Goal: Information Seeking & Learning: Learn about a topic

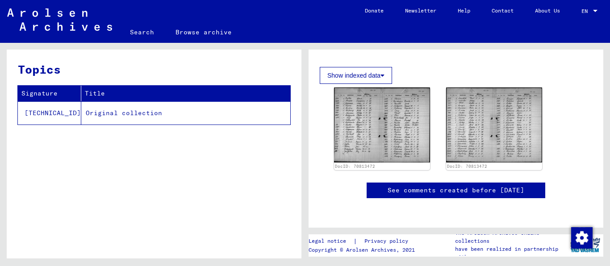
scroll to position [92, 0]
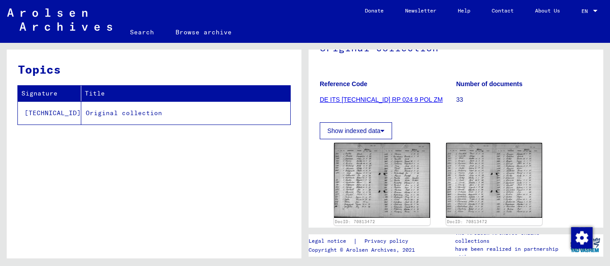
click at [387, 96] on link "DE ITS [TECHNICAL_ID] RP 024 9 POL ZM" at bounding box center [381, 99] width 123 height 7
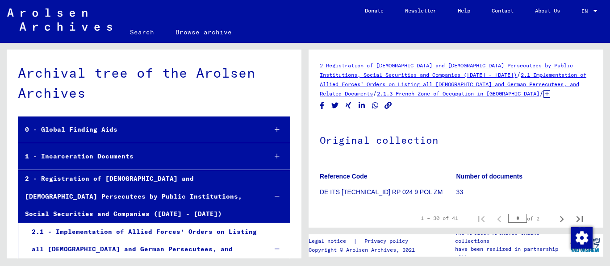
scroll to position [114, 0]
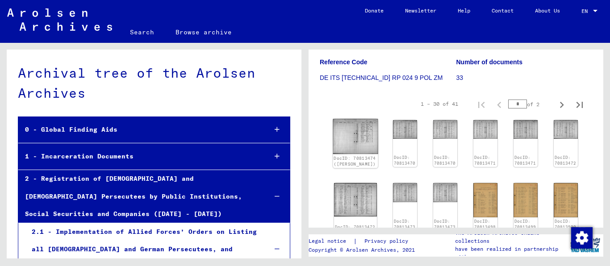
click at [353, 127] on img at bounding box center [355, 136] width 45 height 35
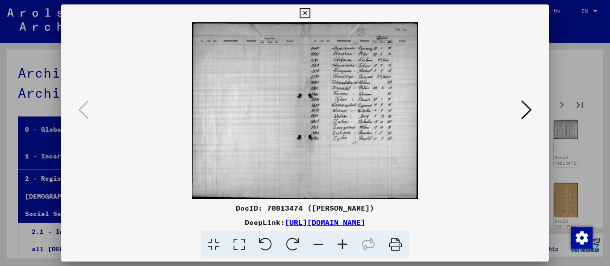
click at [344, 246] on icon at bounding box center [342, 244] width 24 height 27
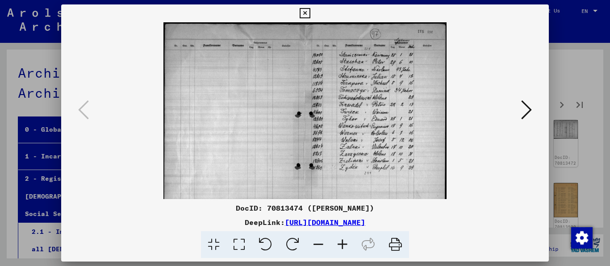
click at [344, 246] on icon at bounding box center [342, 244] width 24 height 27
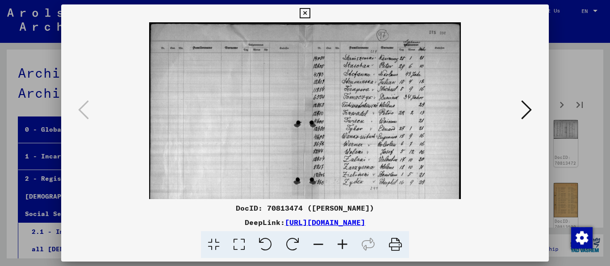
click at [344, 246] on icon at bounding box center [342, 244] width 24 height 27
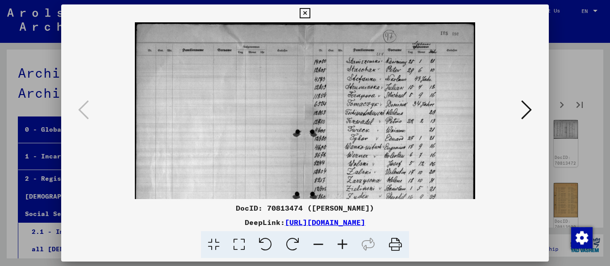
click at [344, 246] on icon at bounding box center [342, 244] width 24 height 27
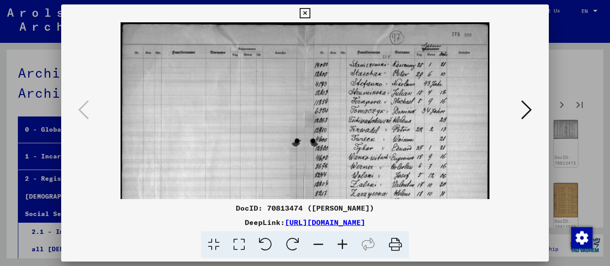
click at [344, 246] on icon at bounding box center [342, 244] width 24 height 27
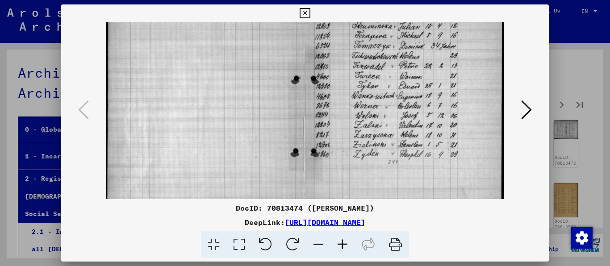
scroll to position [0, 0]
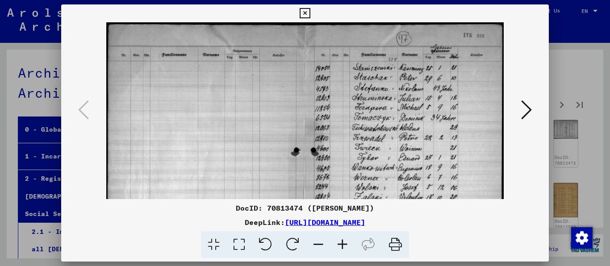
drag, startPoint x: 420, startPoint y: 163, endPoint x: 421, endPoint y: 171, distance: 7.8
click at [421, 171] on img at bounding box center [305, 177] width 398 height 311
click at [526, 114] on icon at bounding box center [526, 109] width 11 height 21
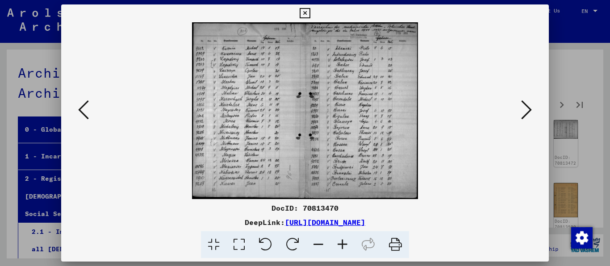
click at [526, 114] on icon at bounding box center [526, 109] width 11 height 21
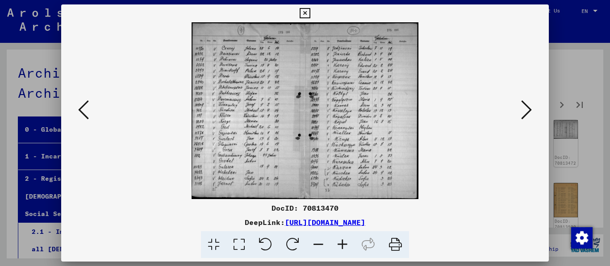
click at [526, 114] on icon at bounding box center [526, 109] width 11 height 21
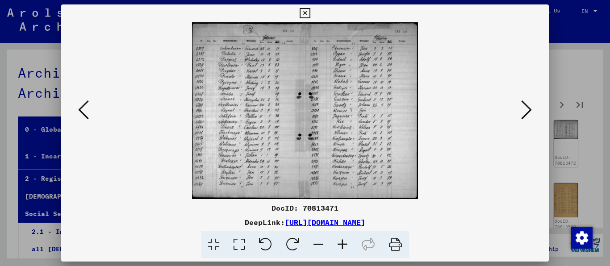
click at [526, 114] on icon at bounding box center [526, 109] width 11 height 21
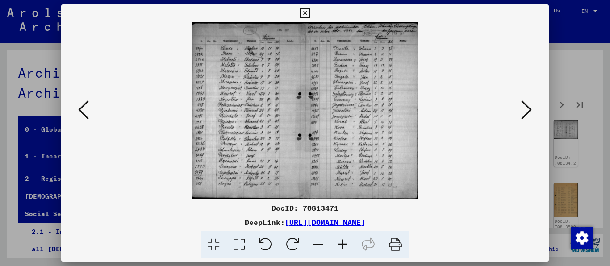
click at [526, 114] on icon at bounding box center [526, 109] width 11 height 21
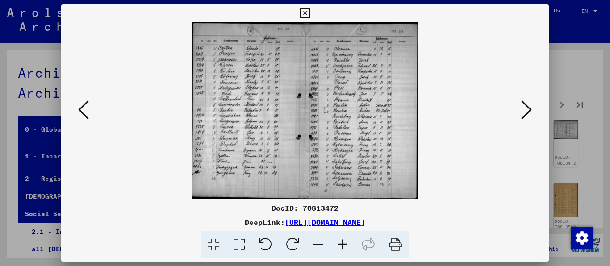
click at [526, 114] on icon at bounding box center [526, 109] width 11 height 21
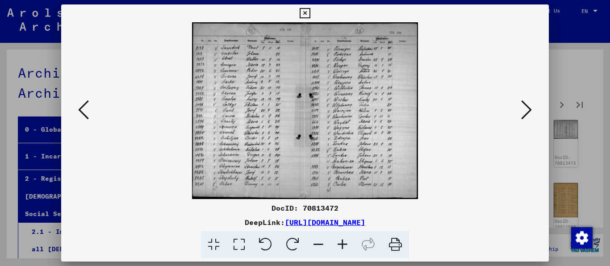
click at [526, 114] on icon at bounding box center [526, 109] width 11 height 21
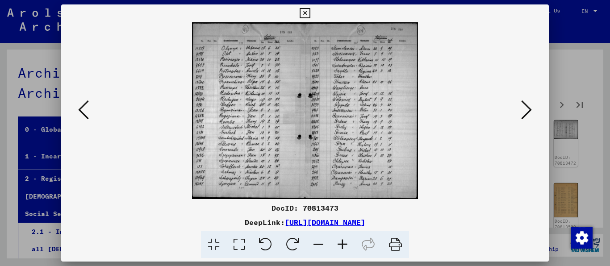
click at [526, 114] on icon at bounding box center [526, 109] width 11 height 21
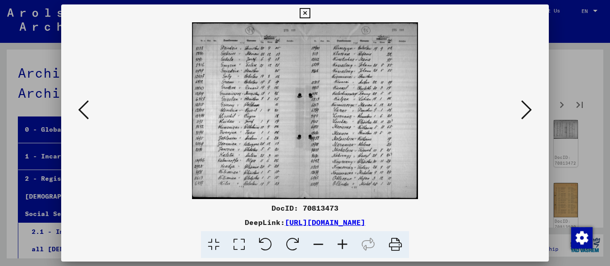
click at [526, 114] on icon at bounding box center [526, 109] width 11 height 21
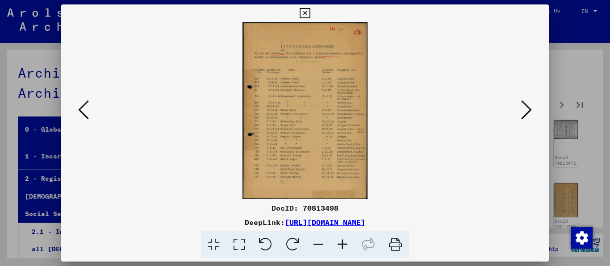
click at [526, 114] on icon at bounding box center [526, 109] width 11 height 21
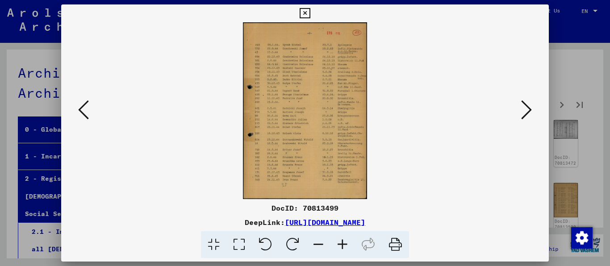
click at [526, 114] on icon at bounding box center [526, 109] width 11 height 21
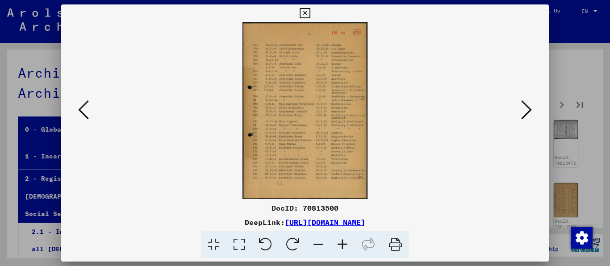
click at [89, 112] on icon at bounding box center [83, 109] width 11 height 21
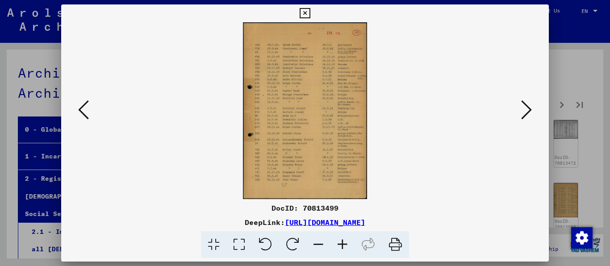
click at [89, 112] on icon at bounding box center [83, 109] width 11 height 21
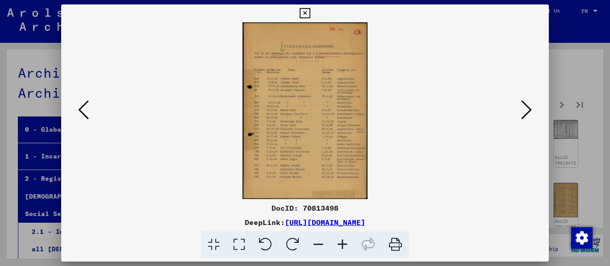
click at [353, 246] on icon at bounding box center [342, 244] width 24 height 27
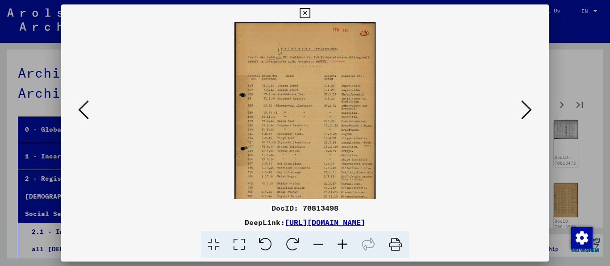
click at [353, 246] on icon at bounding box center [342, 244] width 24 height 27
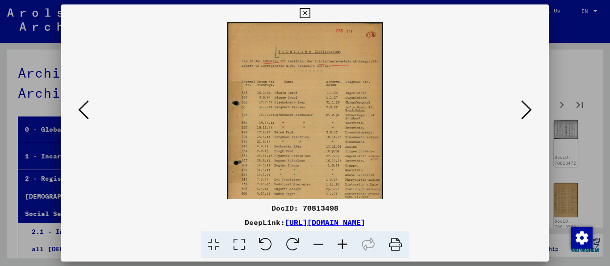
click at [353, 246] on icon at bounding box center [342, 244] width 24 height 27
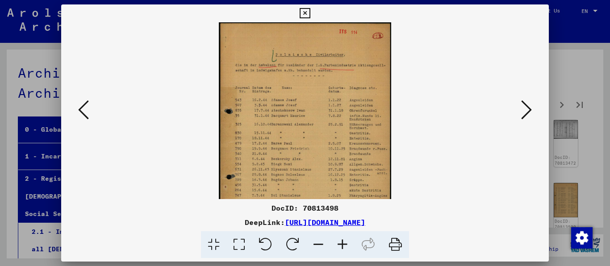
click at [353, 246] on icon at bounding box center [342, 244] width 24 height 27
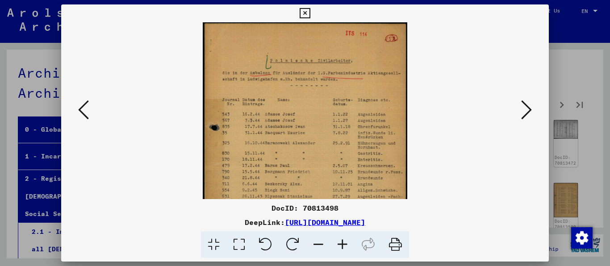
click at [353, 246] on icon at bounding box center [342, 244] width 24 height 27
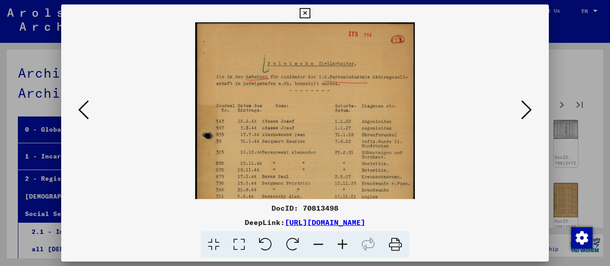
click at [353, 246] on icon at bounding box center [342, 244] width 24 height 27
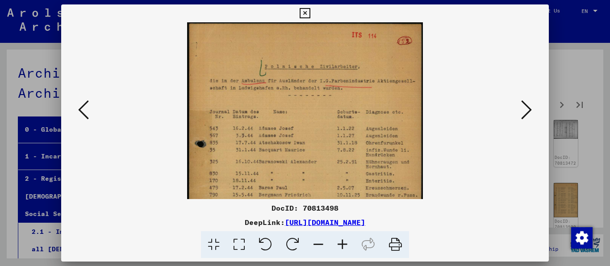
click at [353, 246] on icon at bounding box center [342, 244] width 24 height 27
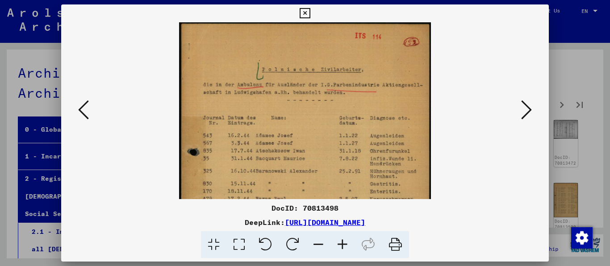
click at [353, 246] on icon at bounding box center [342, 244] width 24 height 27
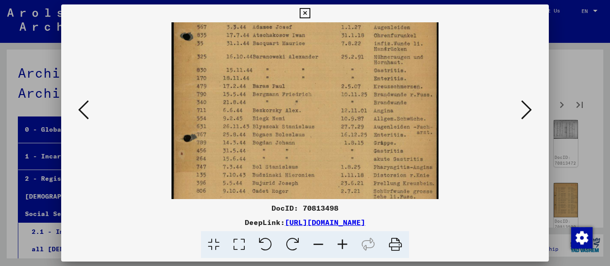
drag, startPoint x: 379, startPoint y: 177, endPoint x: 378, endPoint y: 53, distance: 124.1
click at [378, 53] on img at bounding box center [304, 88] width 267 height 378
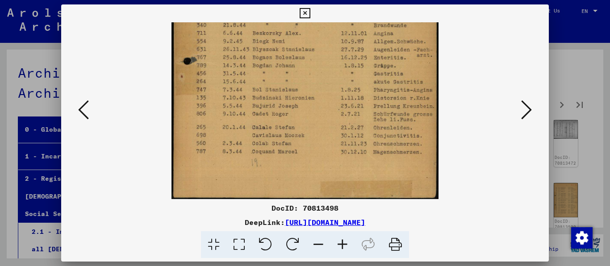
drag, startPoint x: 372, startPoint y: 158, endPoint x: 368, endPoint y: 49, distance: 108.5
click at [368, 49] on img at bounding box center [304, 10] width 267 height 378
click at [522, 109] on icon at bounding box center [526, 109] width 11 height 21
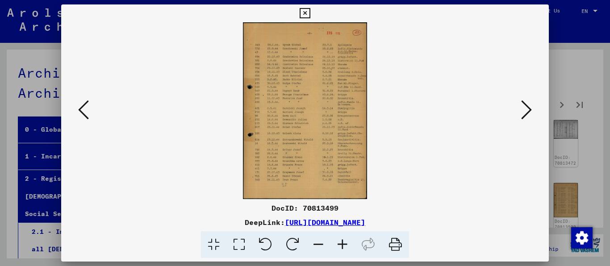
scroll to position [0, 0]
click at [522, 109] on icon at bounding box center [526, 109] width 11 height 21
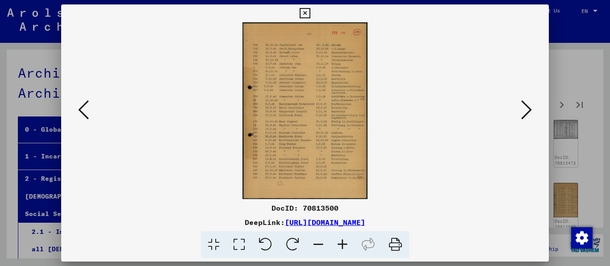
click at [522, 109] on icon at bounding box center [526, 109] width 11 height 21
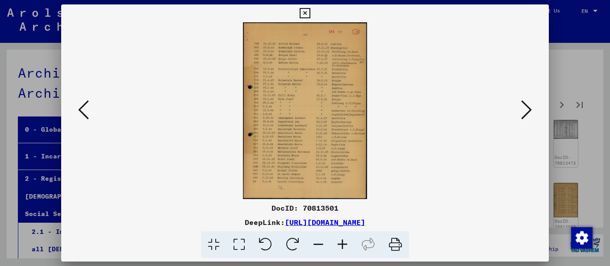
click at [522, 109] on icon at bounding box center [526, 109] width 11 height 21
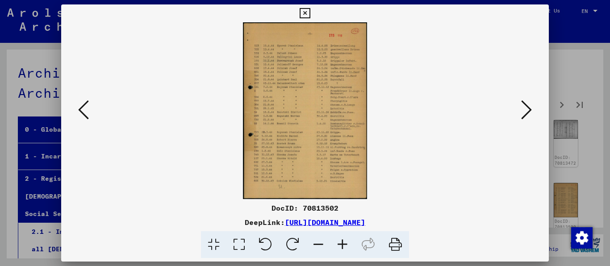
click at [522, 109] on icon at bounding box center [526, 109] width 11 height 21
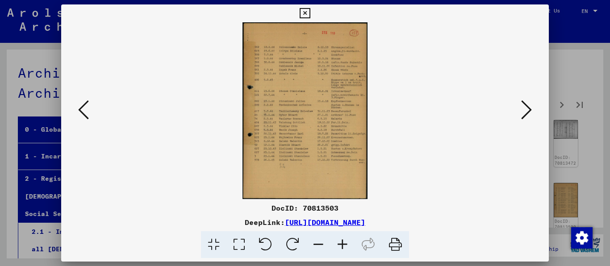
click at [522, 109] on icon at bounding box center [526, 109] width 11 height 21
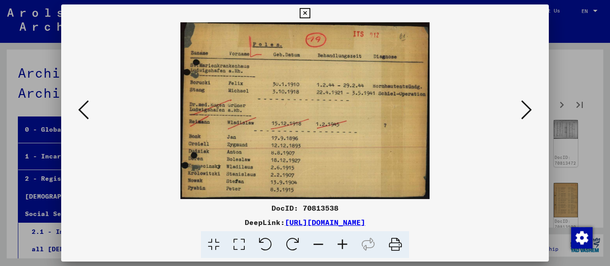
click at [86, 109] on icon at bounding box center [83, 109] width 11 height 21
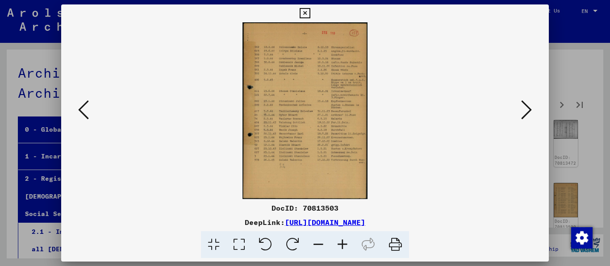
click at [349, 245] on icon at bounding box center [342, 244] width 24 height 27
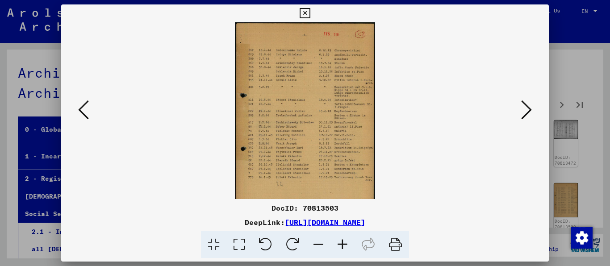
click at [349, 245] on icon at bounding box center [342, 244] width 24 height 27
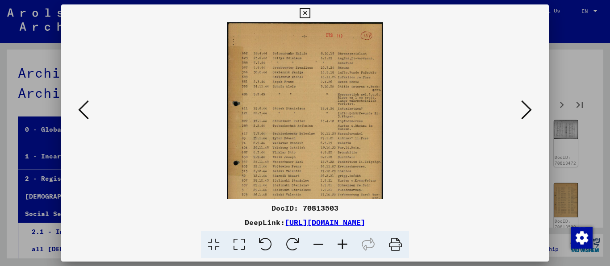
click at [349, 245] on icon at bounding box center [342, 244] width 24 height 27
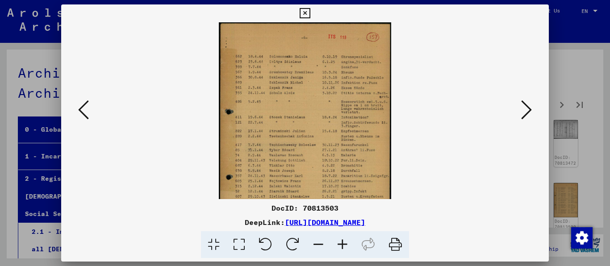
click at [349, 245] on icon at bounding box center [342, 244] width 24 height 27
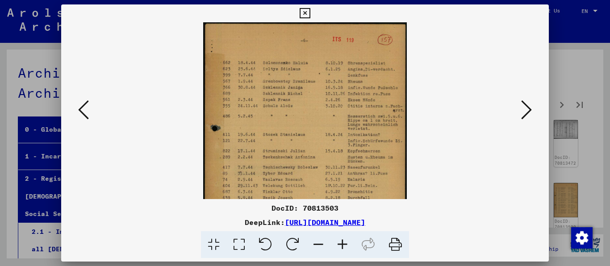
click at [349, 245] on icon at bounding box center [342, 244] width 24 height 27
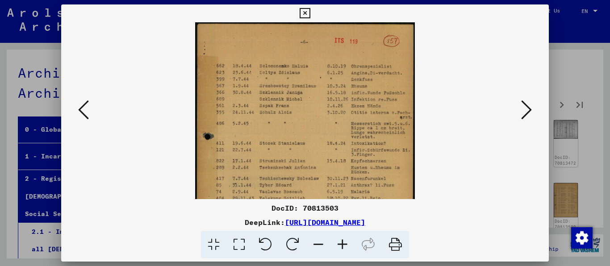
click at [349, 245] on icon at bounding box center [342, 244] width 24 height 27
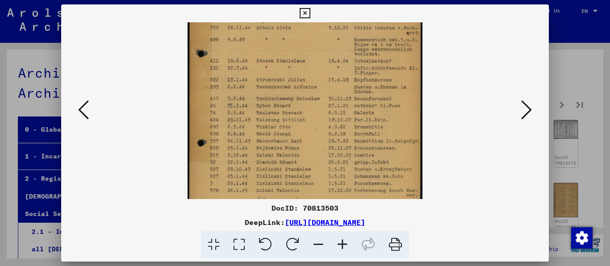
scroll to position [111, 0]
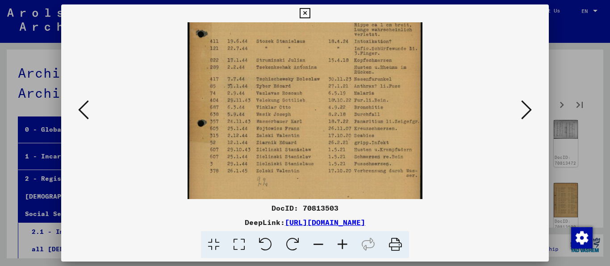
drag, startPoint x: 344, startPoint y: 178, endPoint x: 348, endPoint y: 69, distance: 109.0
click at [348, 69] on img at bounding box center [304, 78] width 235 height 333
click at [524, 109] on icon at bounding box center [526, 109] width 11 height 21
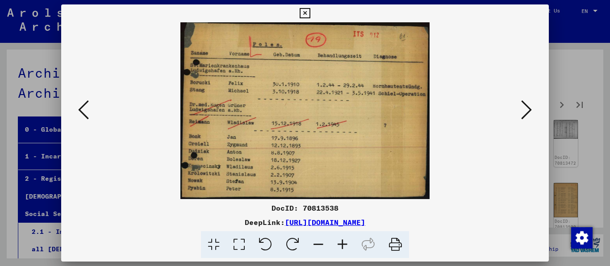
scroll to position [0, 0]
click at [524, 109] on icon at bounding box center [526, 109] width 11 height 21
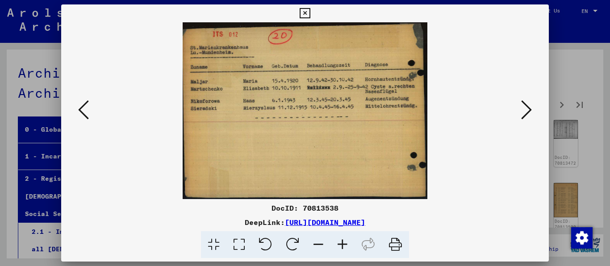
click at [524, 109] on icon at bounding box center [526, 109] width 11 height 21
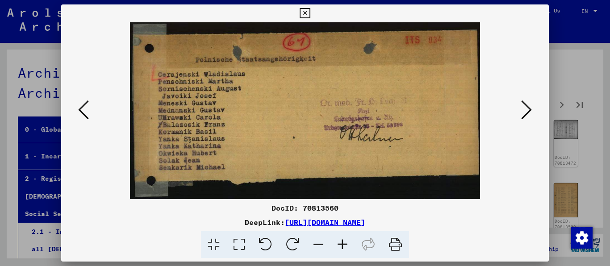
click at [524, 109] on icon at bounding box center [526, 109] width 11 height 21
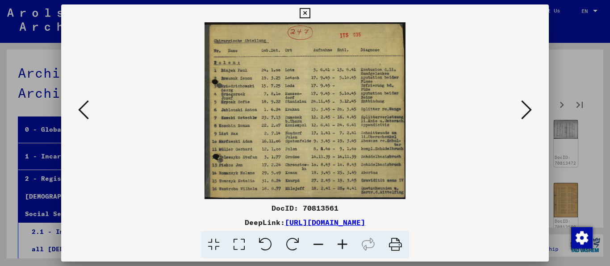
click at [524, 109] on icon at bounding box center [526, 109] width 11 height 21
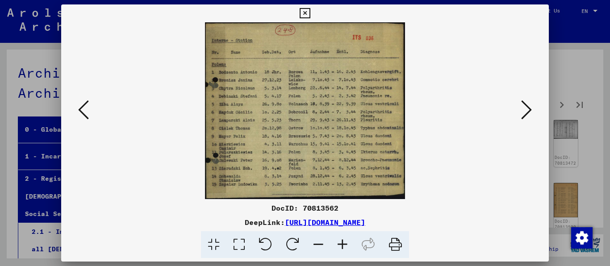
click at [524, 109] on icon at bounding box center [526, 109] width 11 height 21
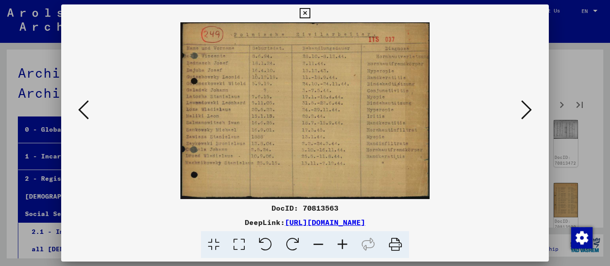
click at [524, 109] on icon at bounding box center [526, 109] width 11 height 21
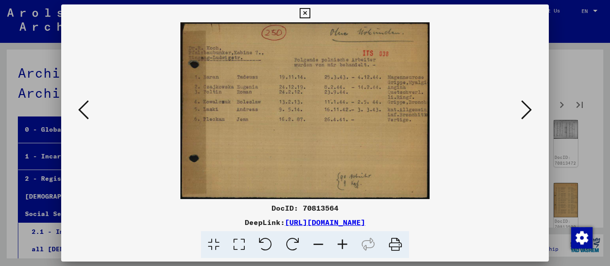
click at [524, 109] on icon at bounding box center [526, 109] width 11 height 21
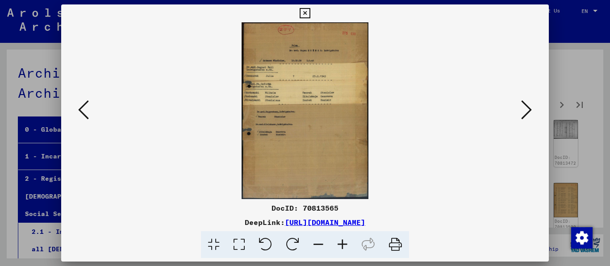
click at [524, 109] on icon at bounding box center [526, 109] width 11 height 21
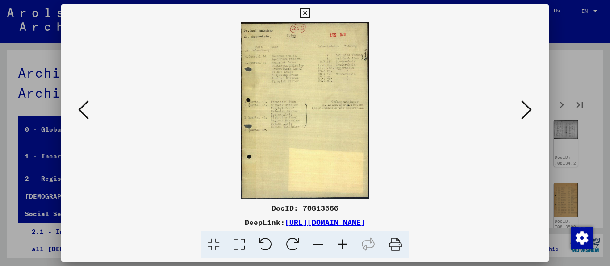
click at [524, 109] on icon at bounding box center [526, 109] width 11 height 21
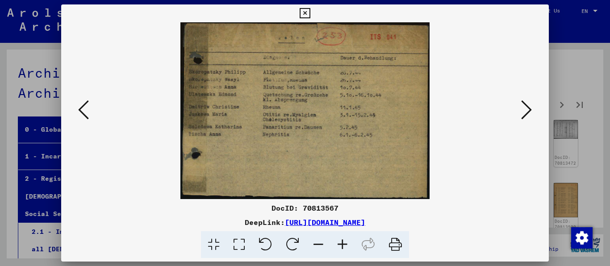
click at [524, 109] on icon at bounding box center [526, 109] width 11 height 21
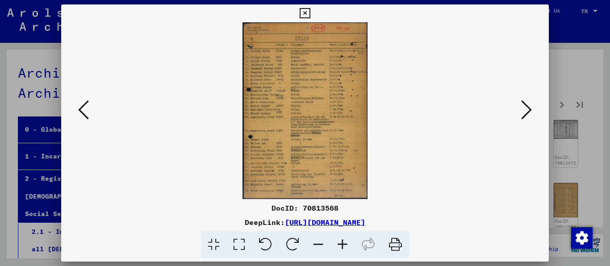
click at [524, 109] on icon at bounding box center [526, 109] width 11 height 21
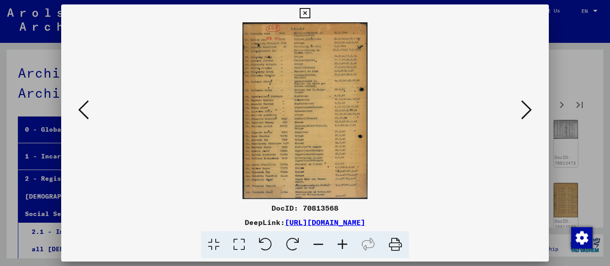
click at [524, 109] on icon at bounding box center [526, 109] width 11 height 21
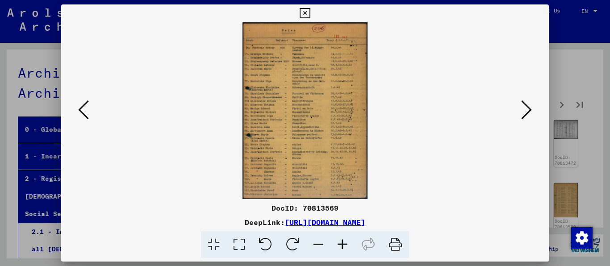
click at [524, 109] on icon at bounding box center [526, 109] width 11 height 21
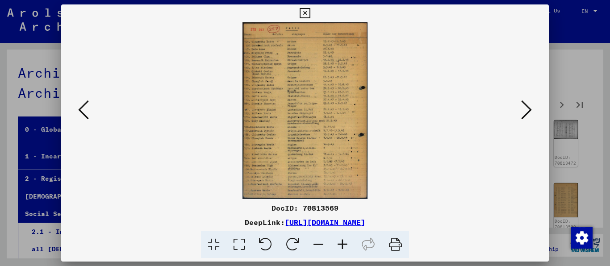
click at [524, 109] on icon at bounding box center [526, 109] width 11 height 21
